Goal: Download file/media

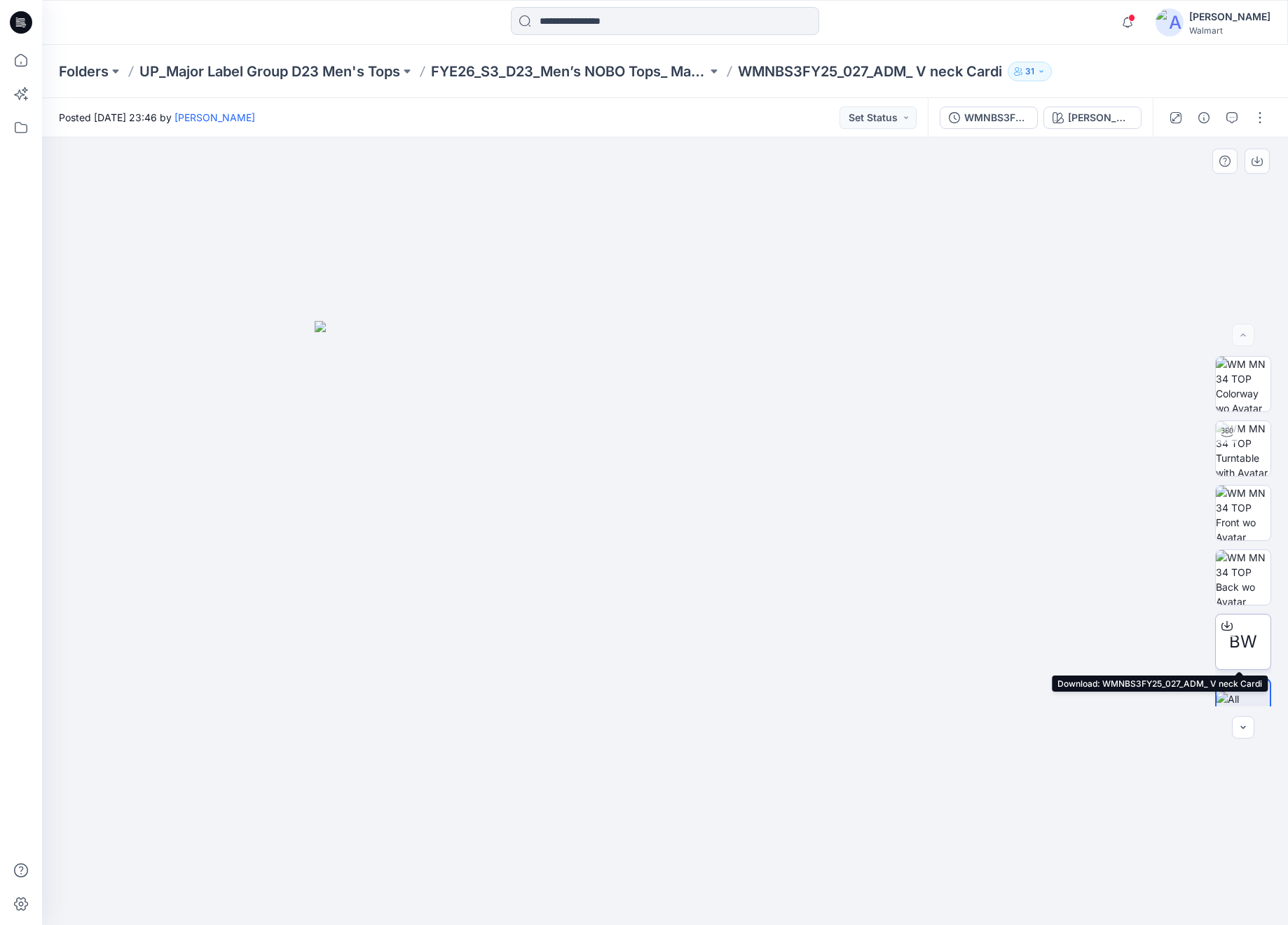
click at [1253, 632] on span "BW" at bounding box center [1243, 642] width 28 height 25
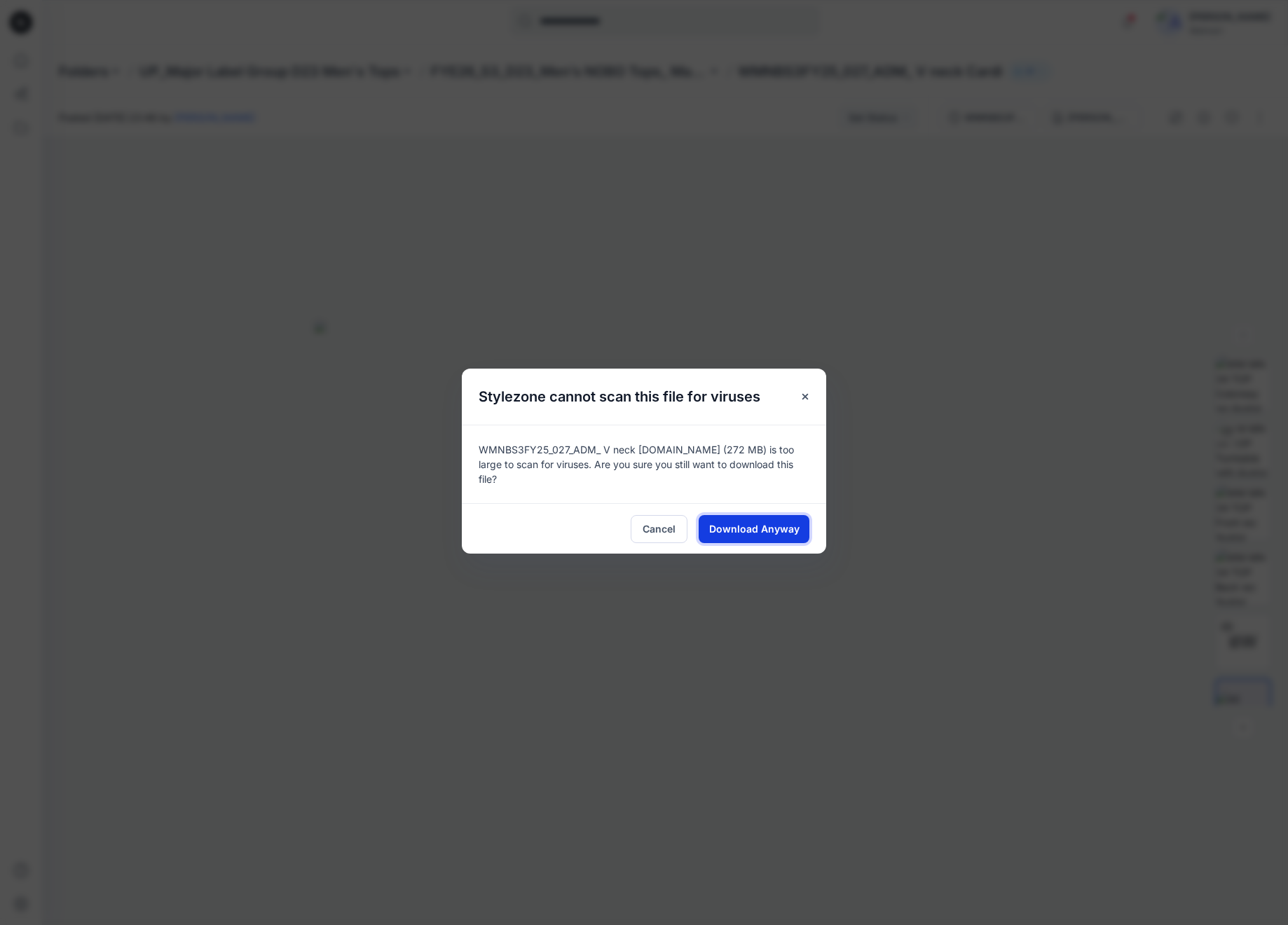
click at [758, 524] on span "Download Anyway" at bounding box center [754, 529] width 90 height 15
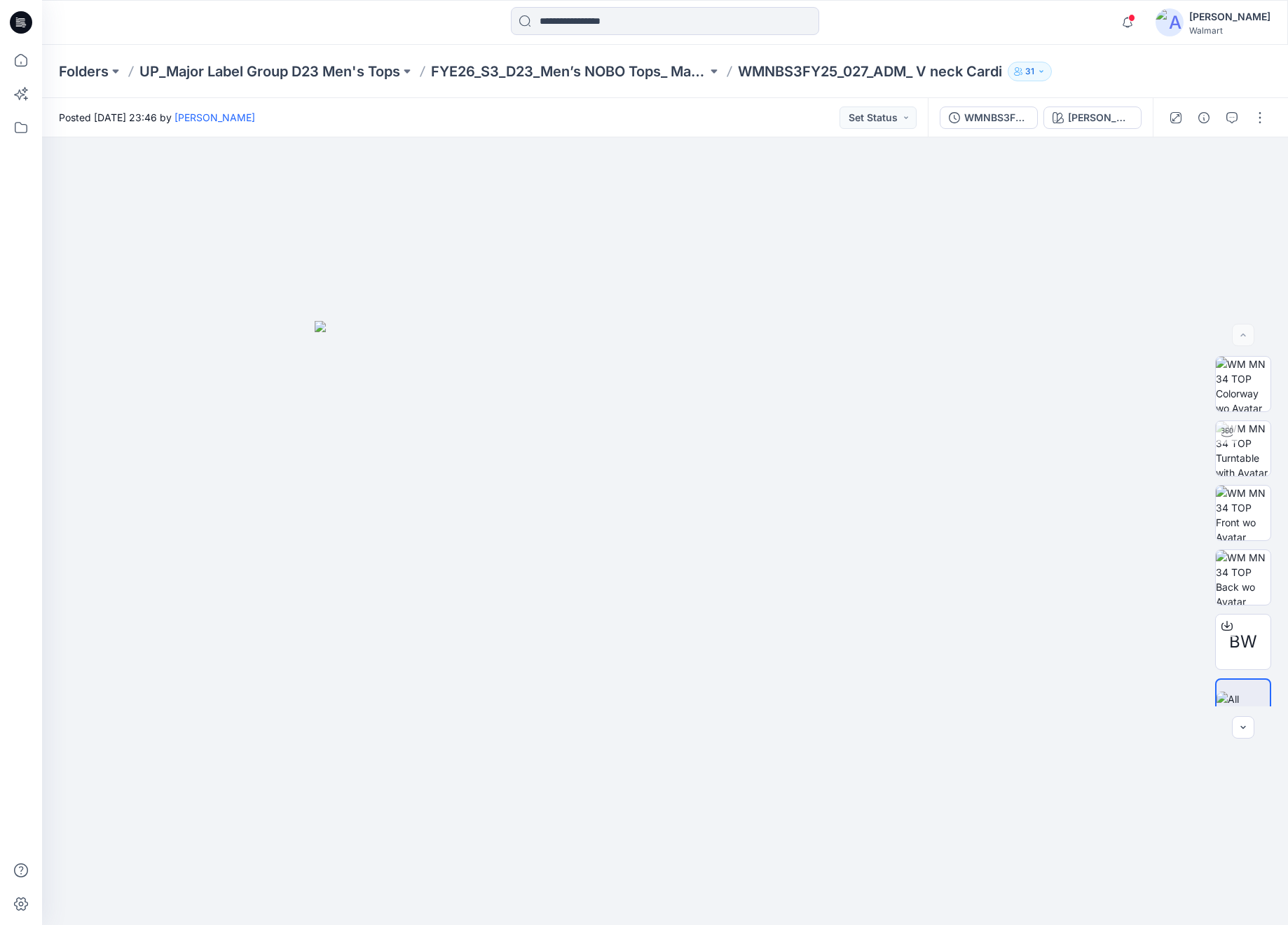
click at [36, 28] on div at bounding box center [21, 22] width 45 height 45
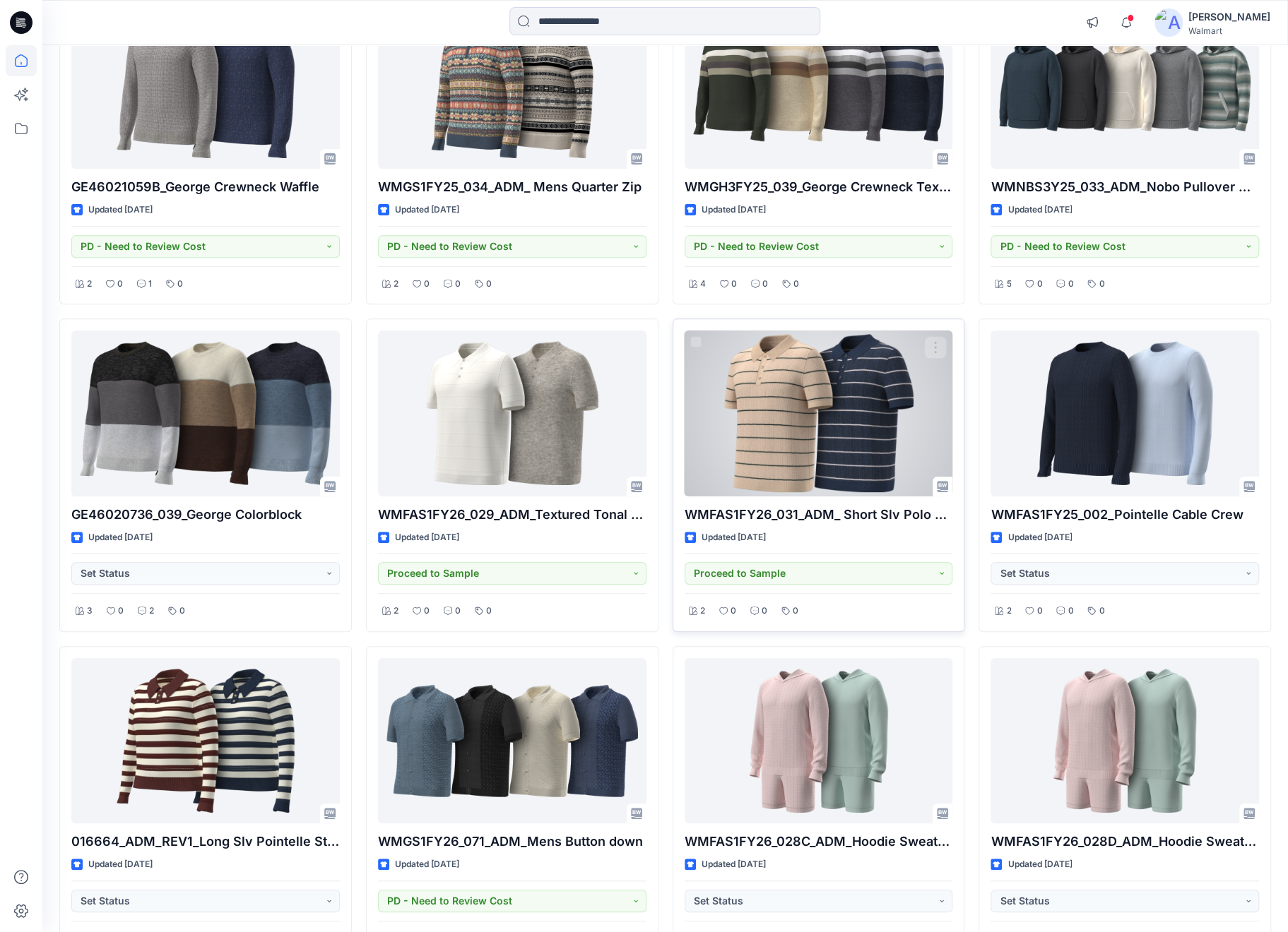
scroll to position [4156, 0]
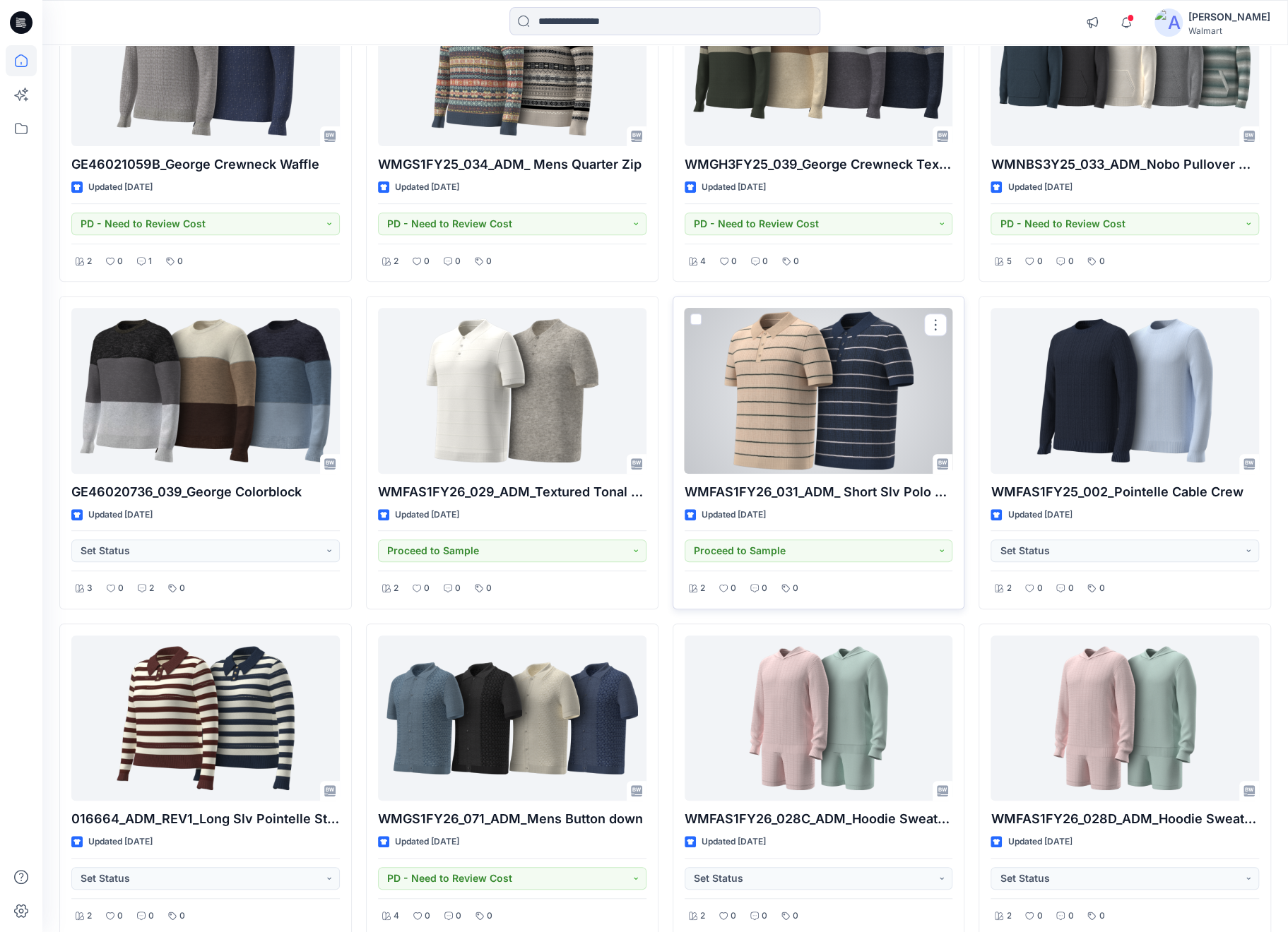
click at [833, 391] on div at bounding box center [818, 390] width 268 height 165
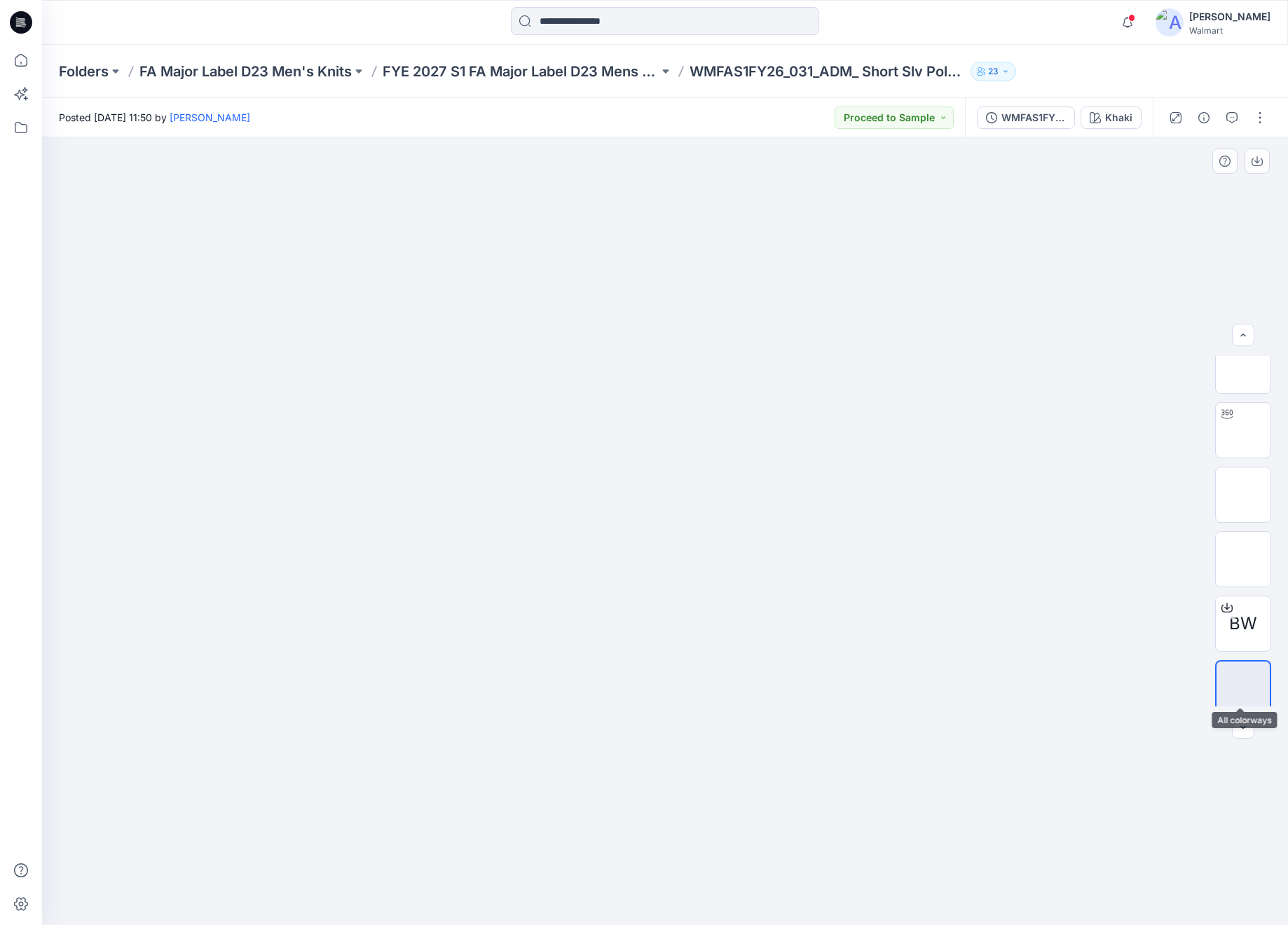
scroll to position [28, 0]
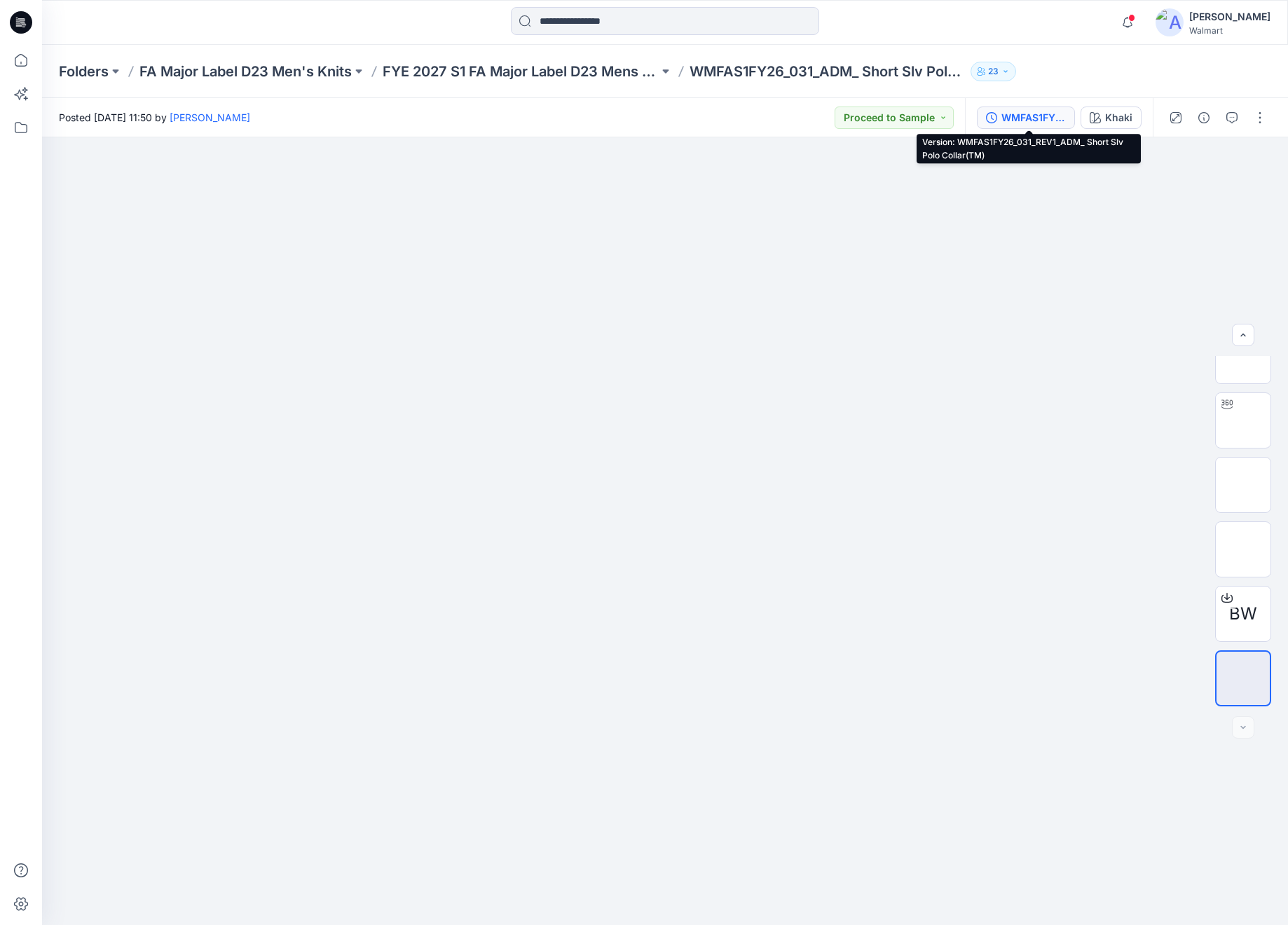
click at [1007, 120] on div "WMFAS1FY26_031_REV1_ADM_ Short Slv Polo Collar(TM)" at bounding box center [1033, 118] width 64 height 16
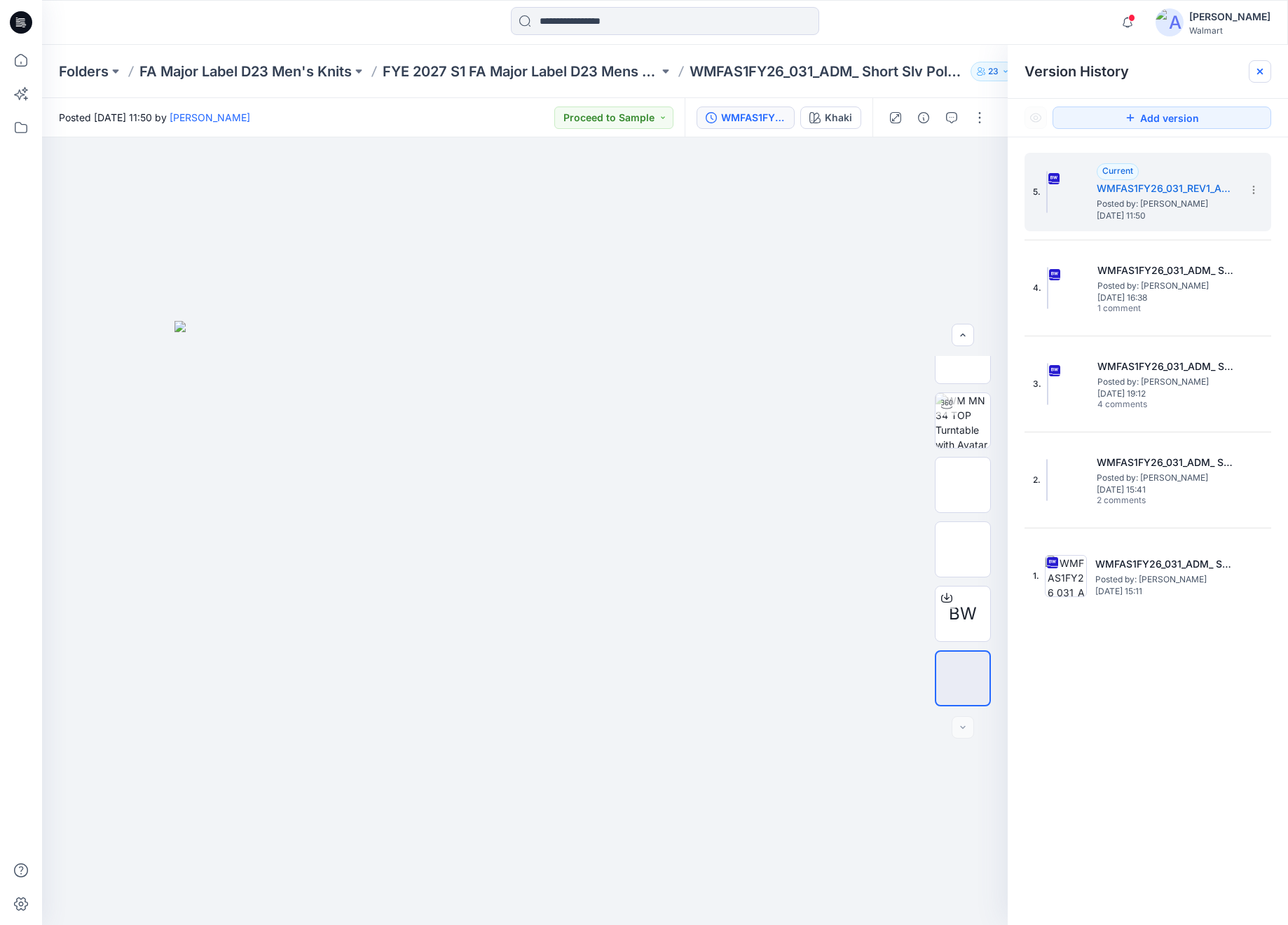
click at [1261, 72] on icon at bounding box center [1260, 72] width 6 height 6
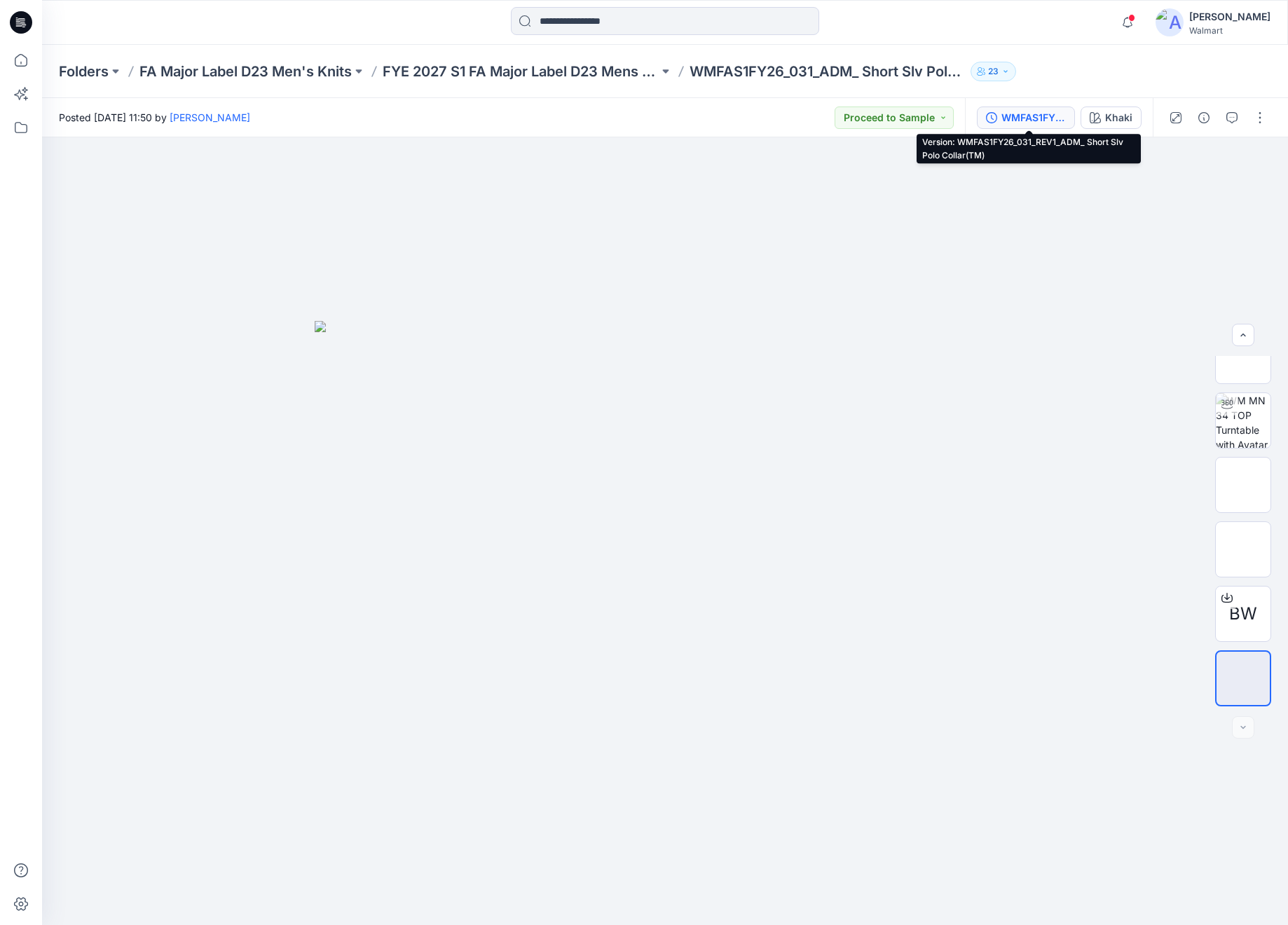
click at [1009, 118] on div "WMFAS1FY26_031_REV1_ADM_ Short Slv Polo Collar(TM)" at bounding box center [1033, 118] width 64 height 16
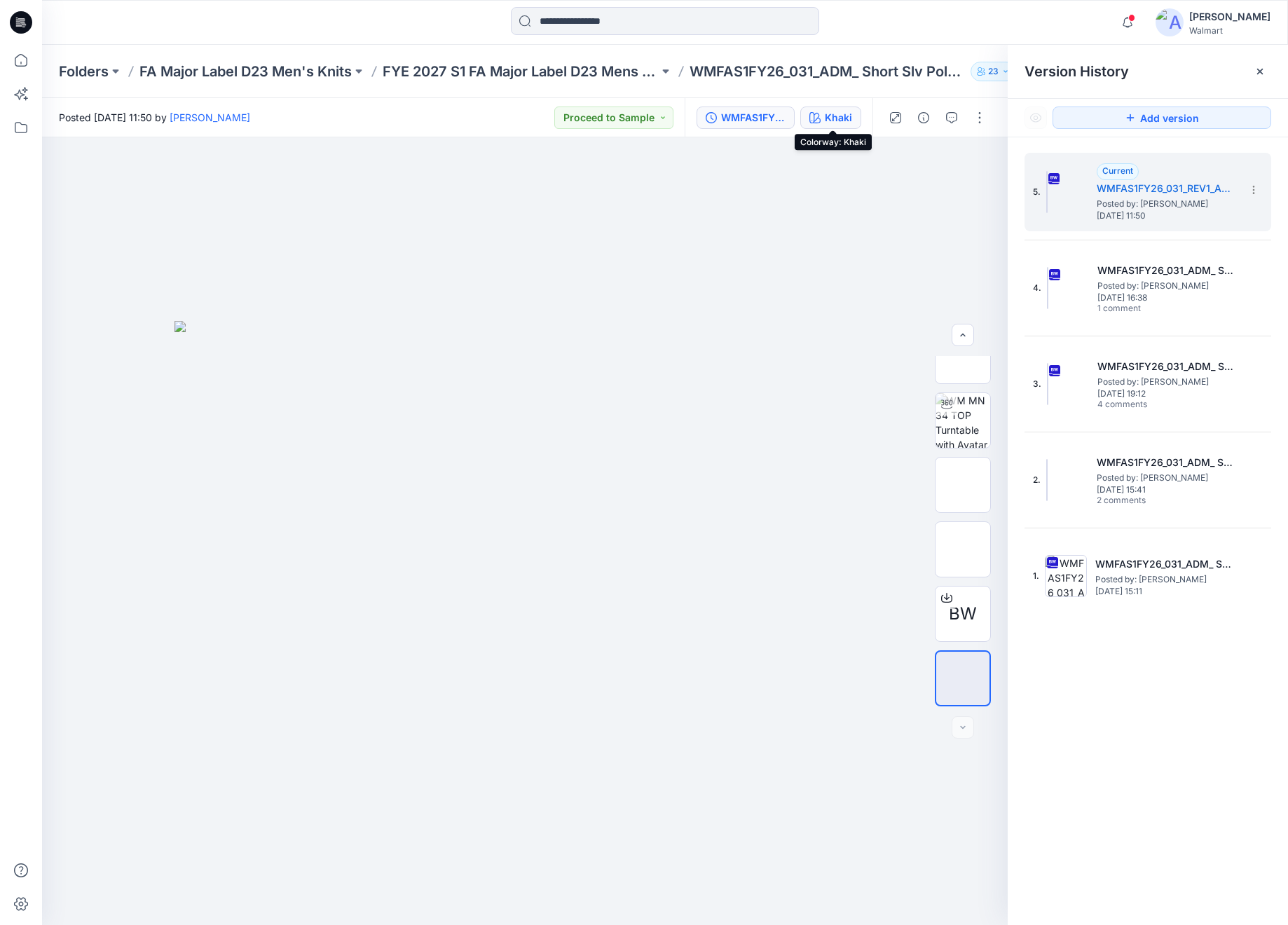
click at [829, 118] on div "Khaki" at bounding box center [838, 118] width 27 height 16
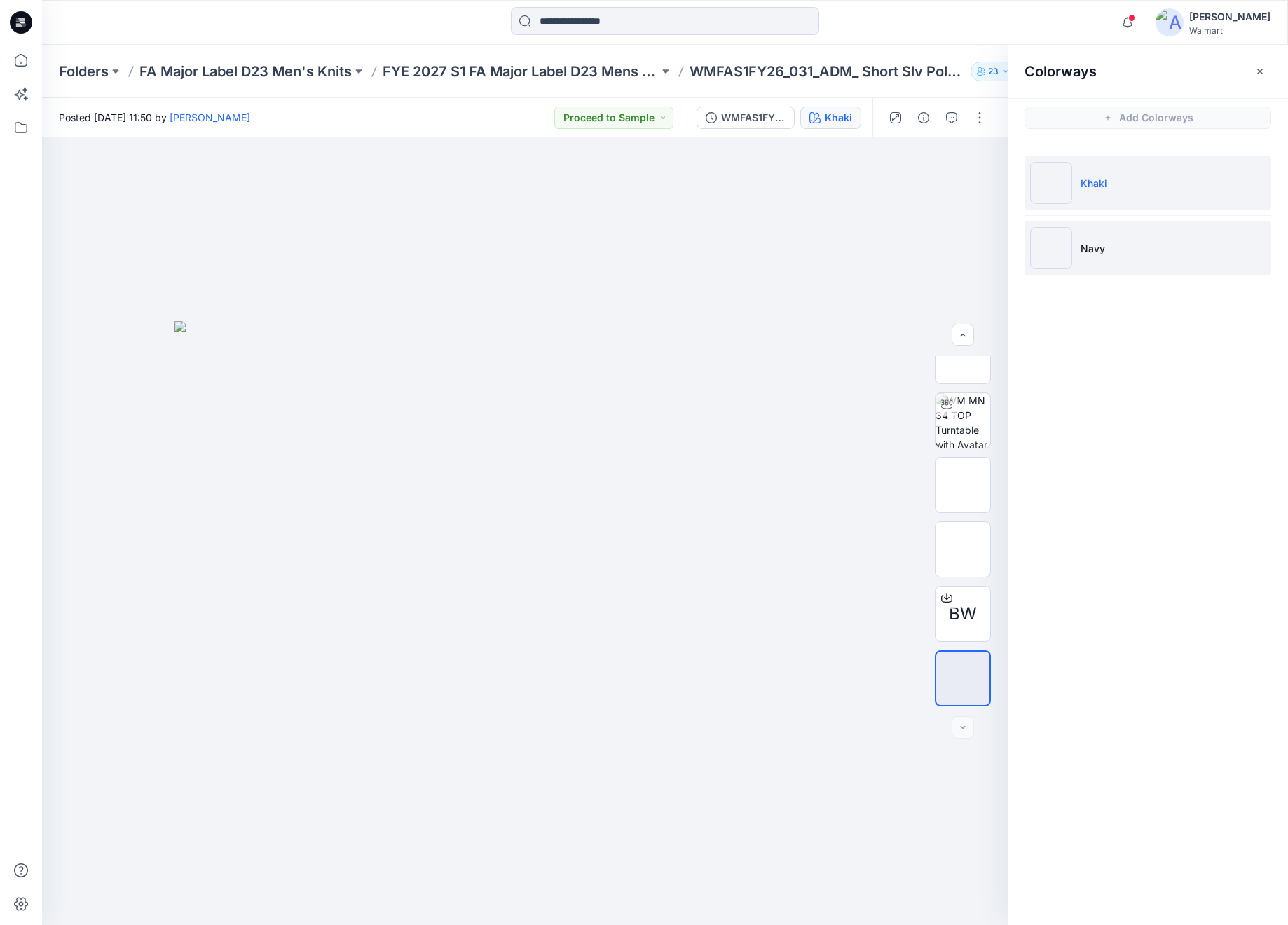
click at [1169, 250] on li "Navy" at bounding box center [1148, 248] width 247 height 53
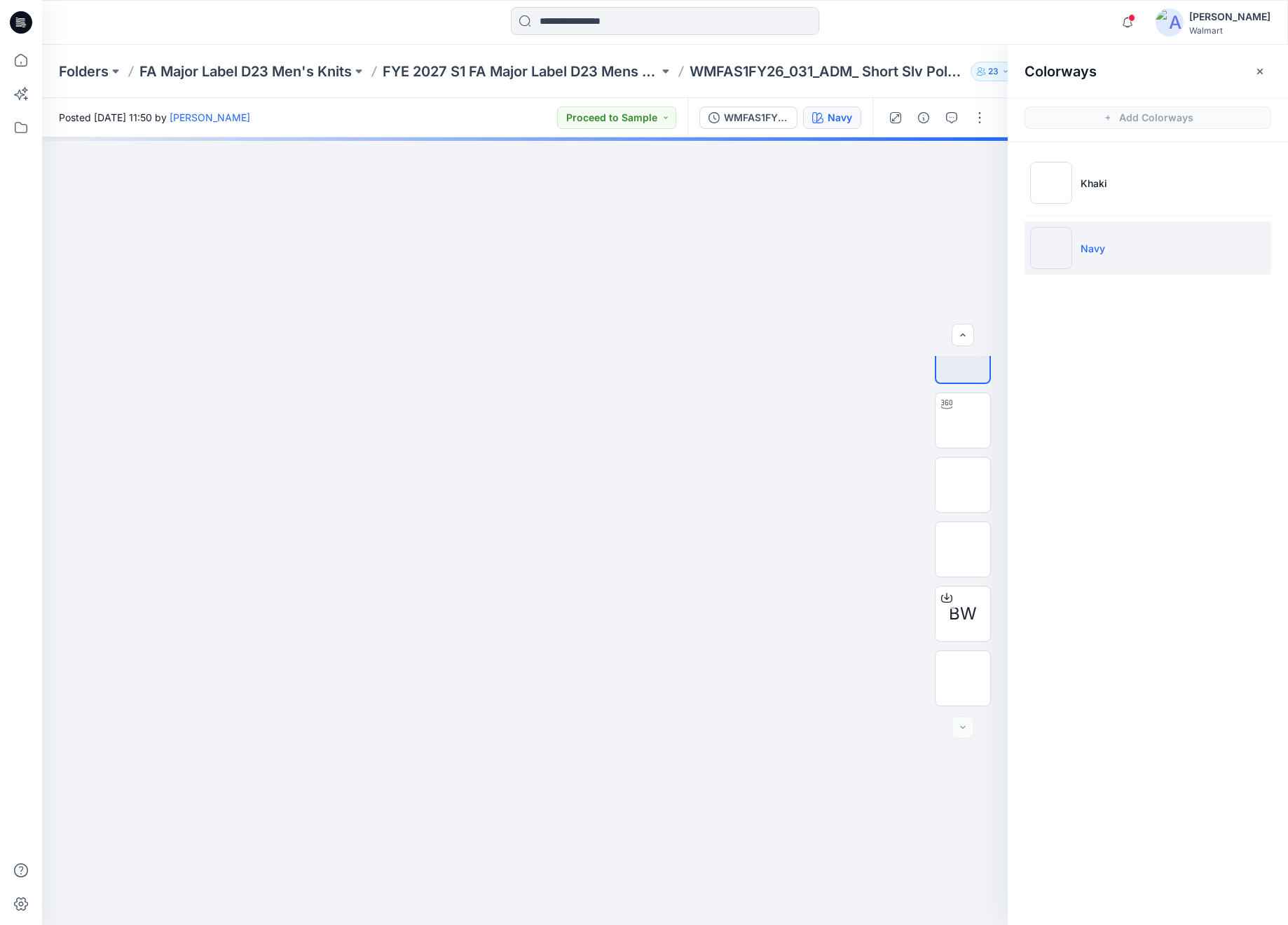
click at [1166, 252] on li "Navy" at bounding box center [1148, 248] width 247 height 53
click at [963, 421] on img at bounding box center [963, 421] width 0 height 0
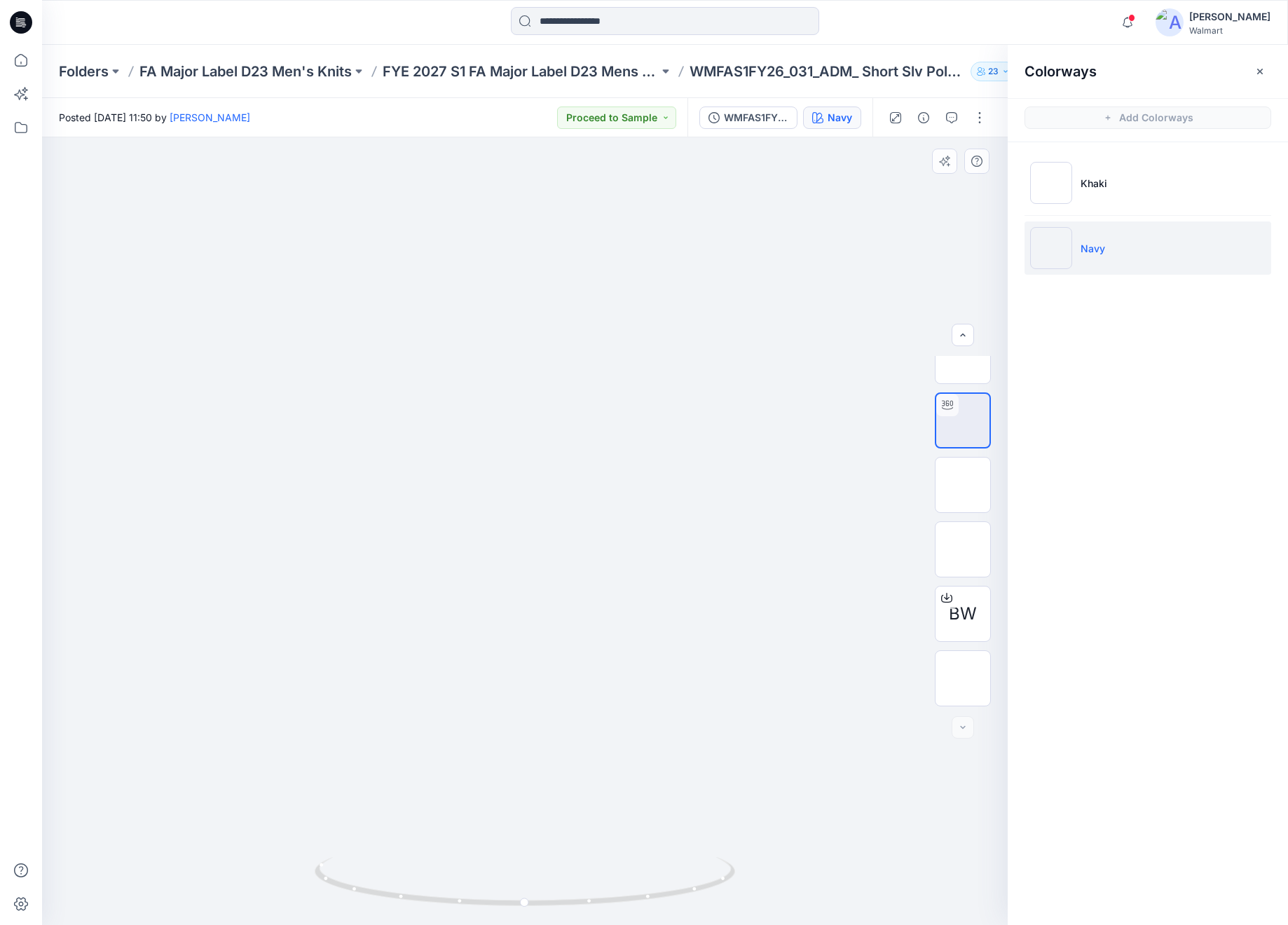
drag, startPoint x: 521, startPoint y: 273, endPoint x: 559, endPoint y: 508, distance: 238.1
click at [562, 138] on img at bounding box center [576, 138] width 1107 height 0
click at [305, 134] on img at bounding box center [592, 134] width 1179 height 0
